Goal: Information Seeking & Learning: Find specific fact

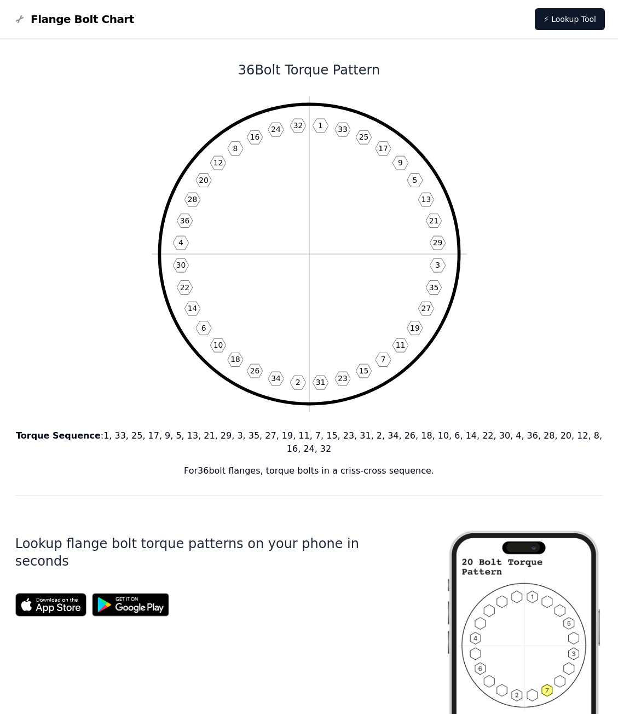
drag, startPoint x: 259, startPoint y: 64, endPoint x: 378, endPoint y: 74, distance: 119.8
click at [378, 74] on h1 "36 Bolt Torque Pattern" at bounding box center [309, 70] width 588 height 18
drag, startPoint x: 263, startPoint y: 69, endPoint x: 379, endPoint y: 82, distance: 117.3
click at [379, 82] on div "36 Bolt Torque Pattern 1 33 25 17 9 5 13 21 29 3 35 27 19 11 7 15 23 31 2 34 26…" at bounding box center [309, 661] width 588 height 1244
copy h1 "Bolt Torque Pattern"
